Goal: Book appointment/travel/reservation

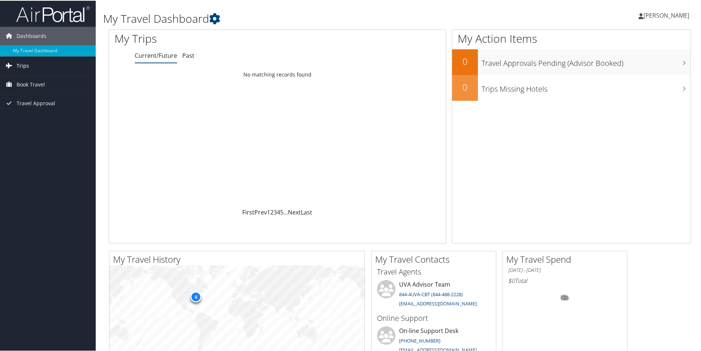
click at [24, 67] on span "Trips" at bounding box center [23, 65] width 13 height 18
click at [32, 117] on span "Book Travel" at bounding box center [31, 117] width 28 height 18
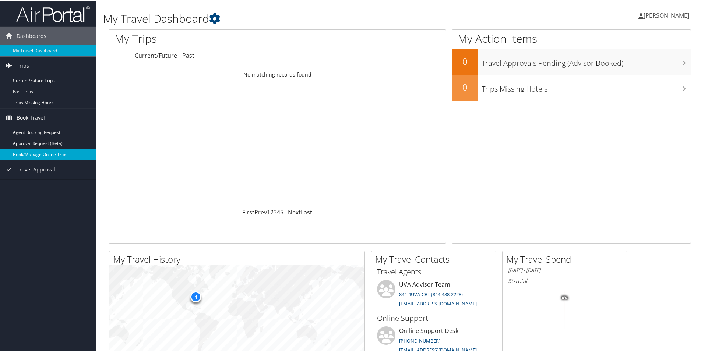
click at [47, 154] on link "Book/Manage Online Trips" at bounding box center [48, 153] width 96 height 11
